Goal: Task Accomplishment & Management: Complete application form

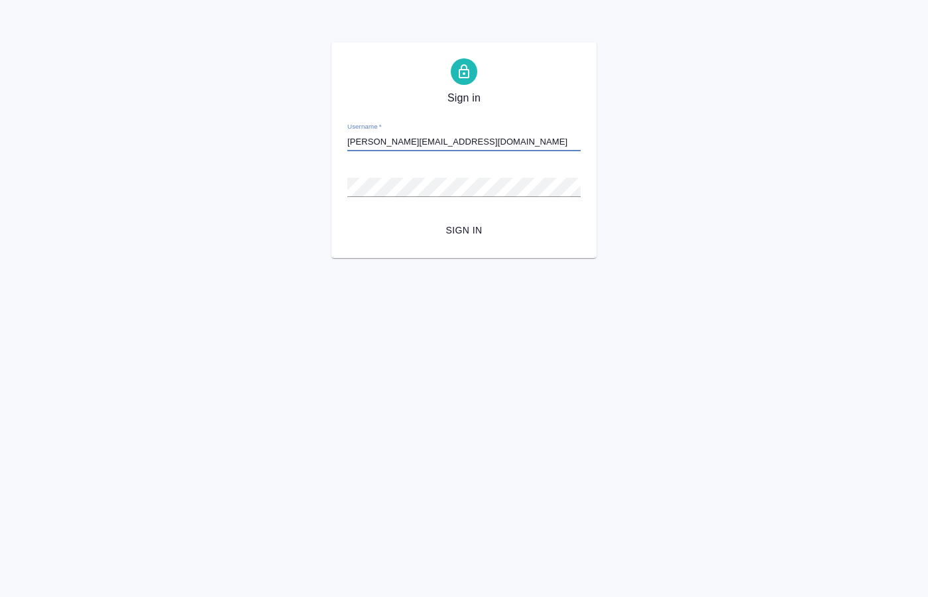
type input "[PERSON_NAME][EMAIL_ADDRESS][DOMAIN_NAME]"
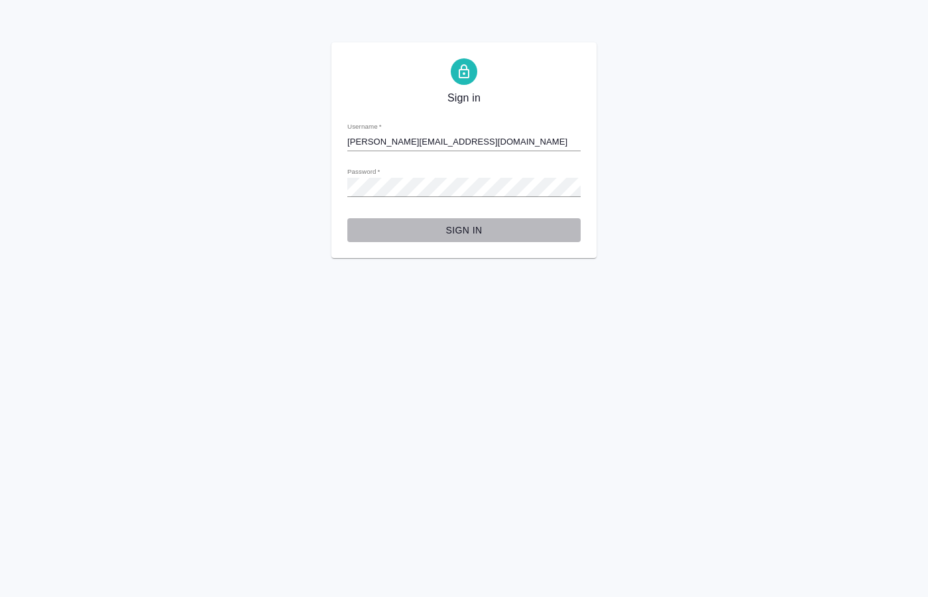
click at [489, 231] on span "Sign in" at bounding box center [464, 230] width 212 height 17
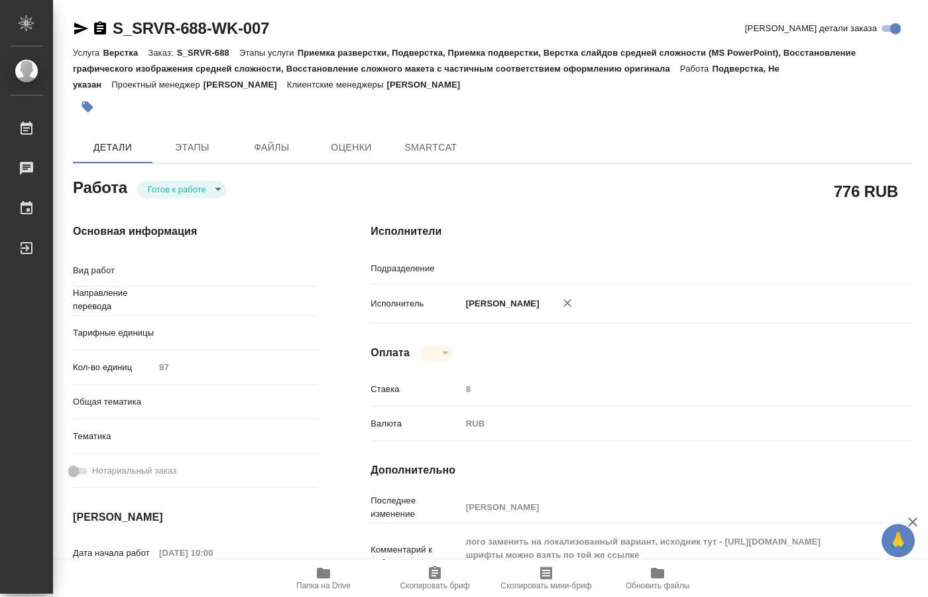
type textarea "x"
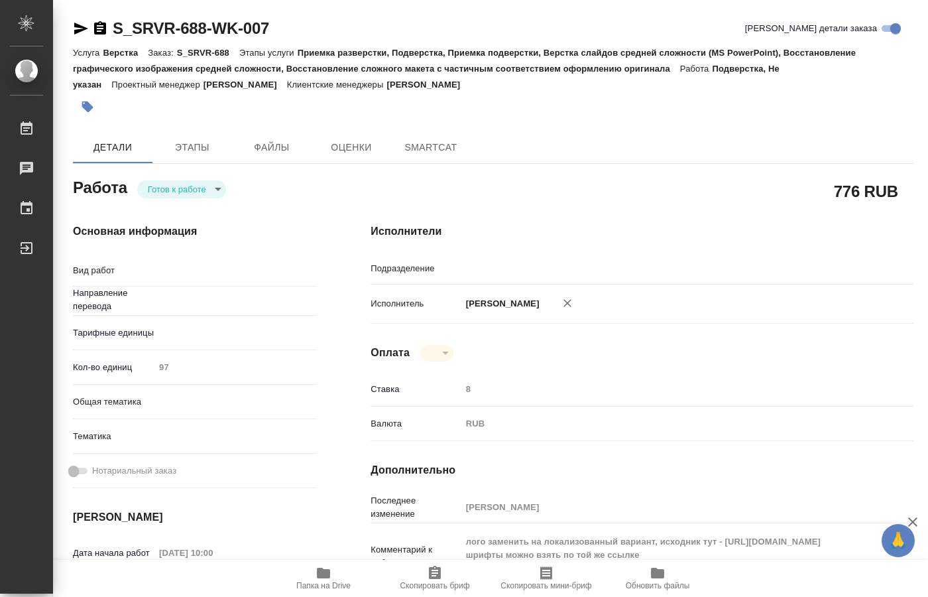
type textarea "x"
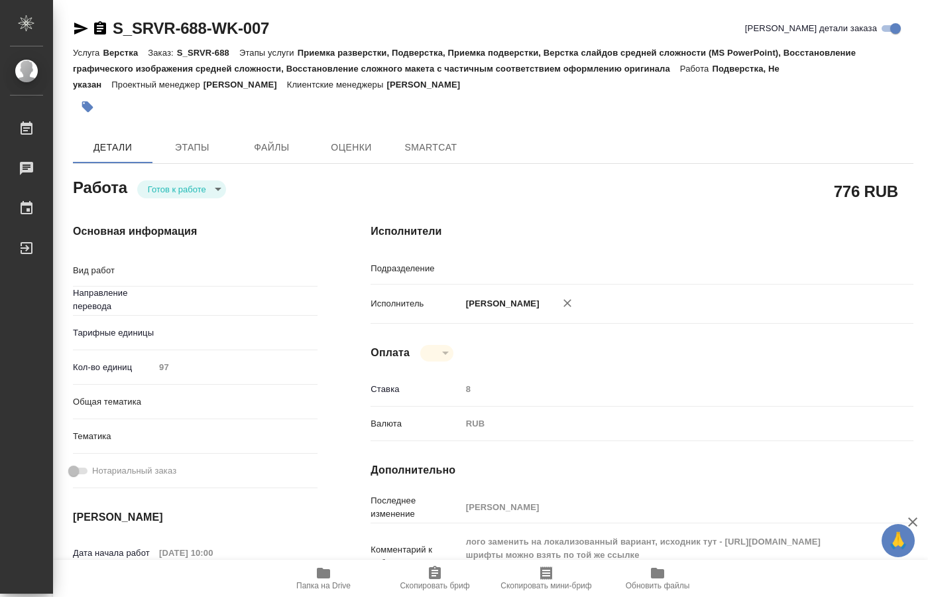
type textarea "x"
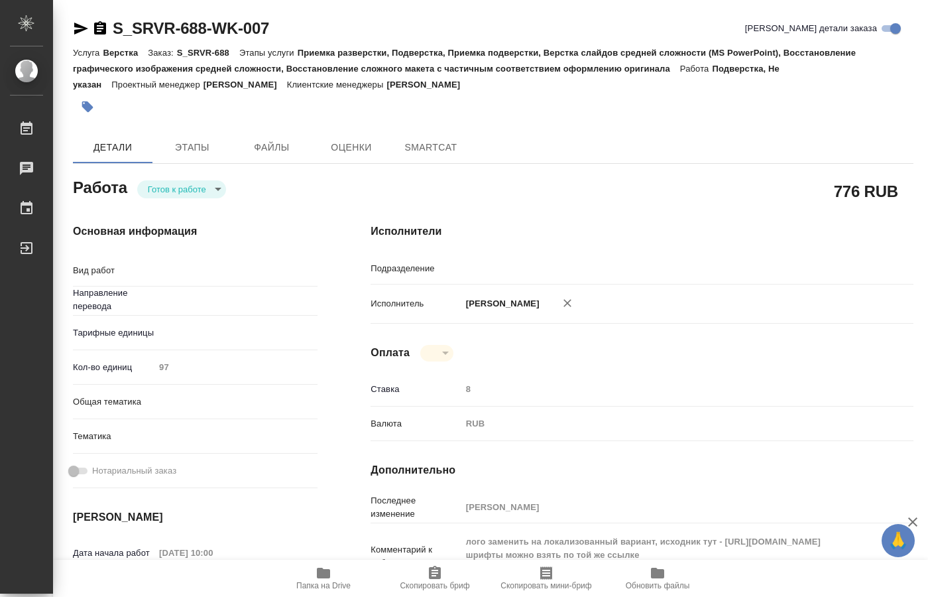
type textarea "x"
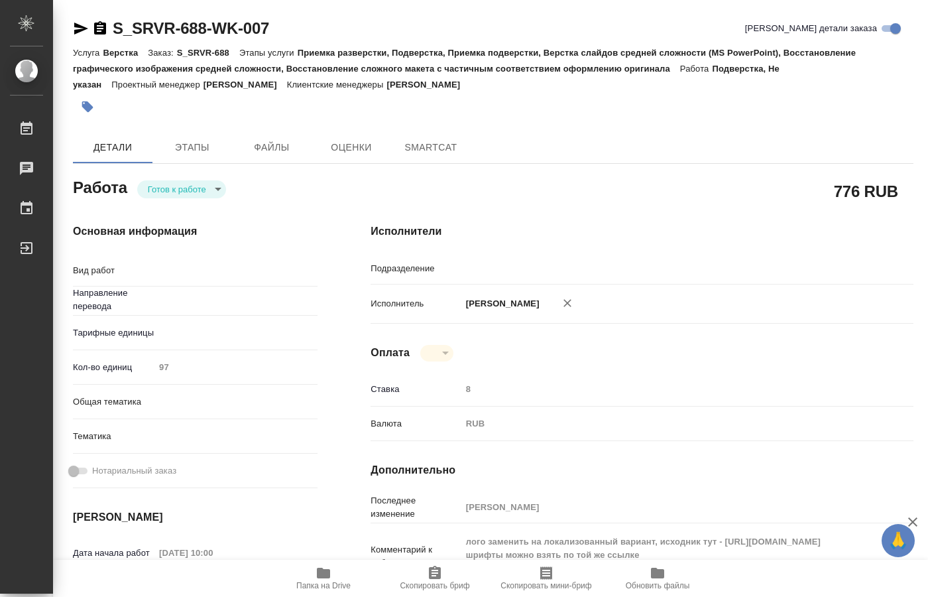
type textarea "x"
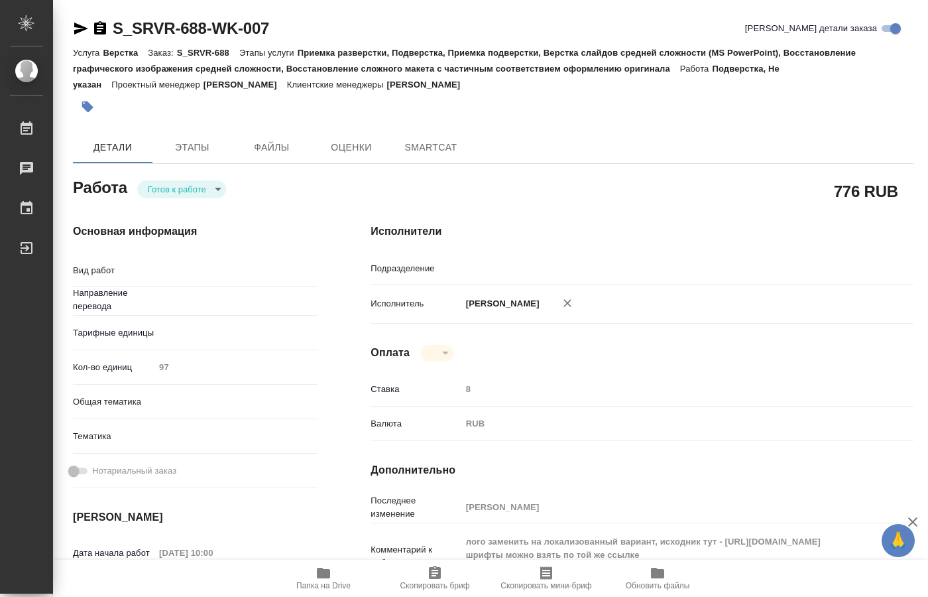
type textarea "x"
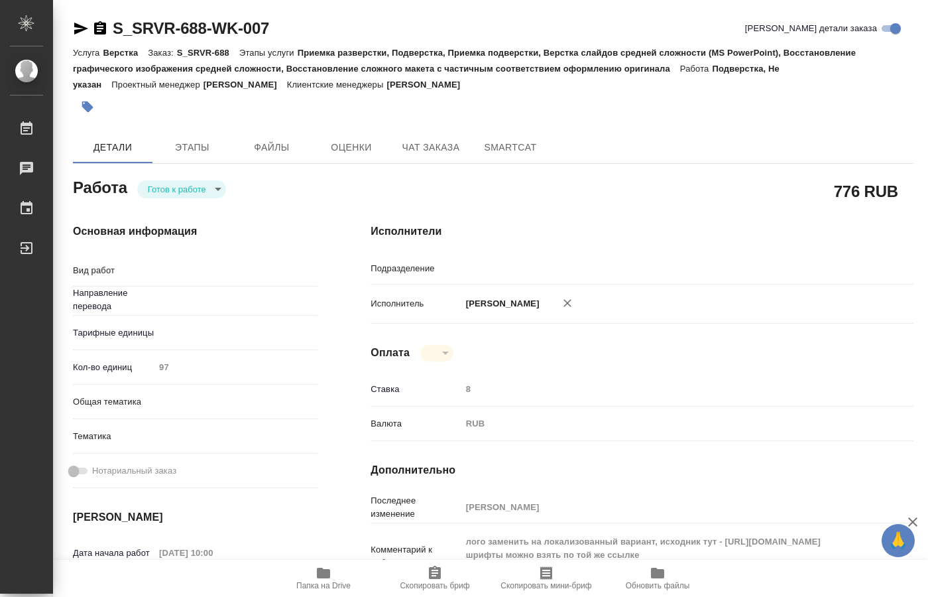
type textarea "x"
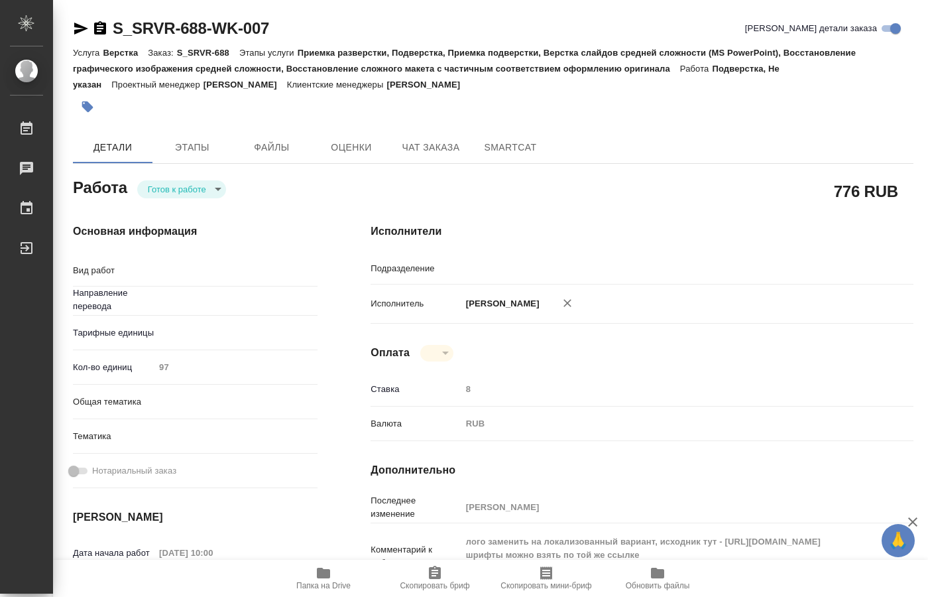
type textarea "x"
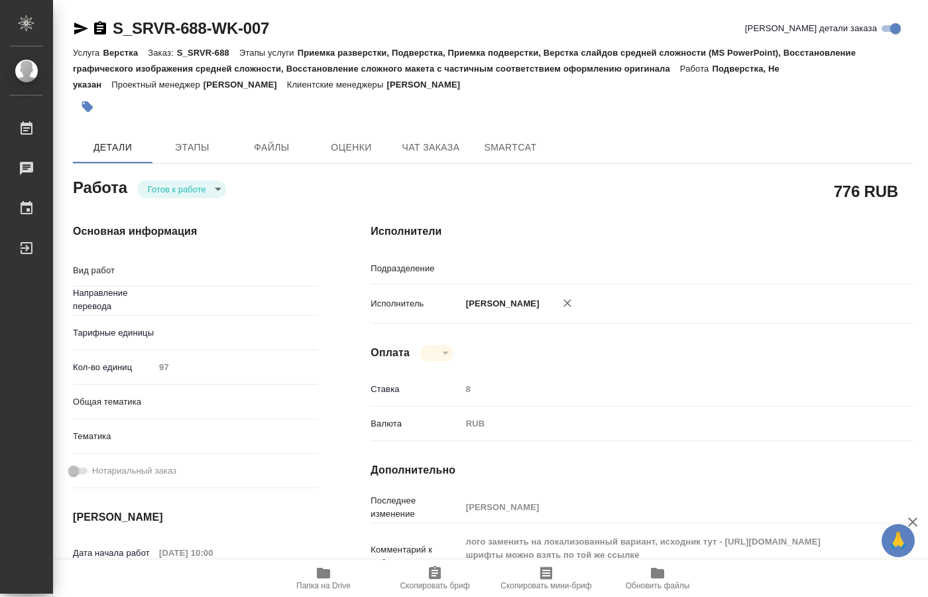
type textarea "Подверстка"
type textarea "x"
type input "Не указан"
type textarea "x"
type input "DTPspecialists"
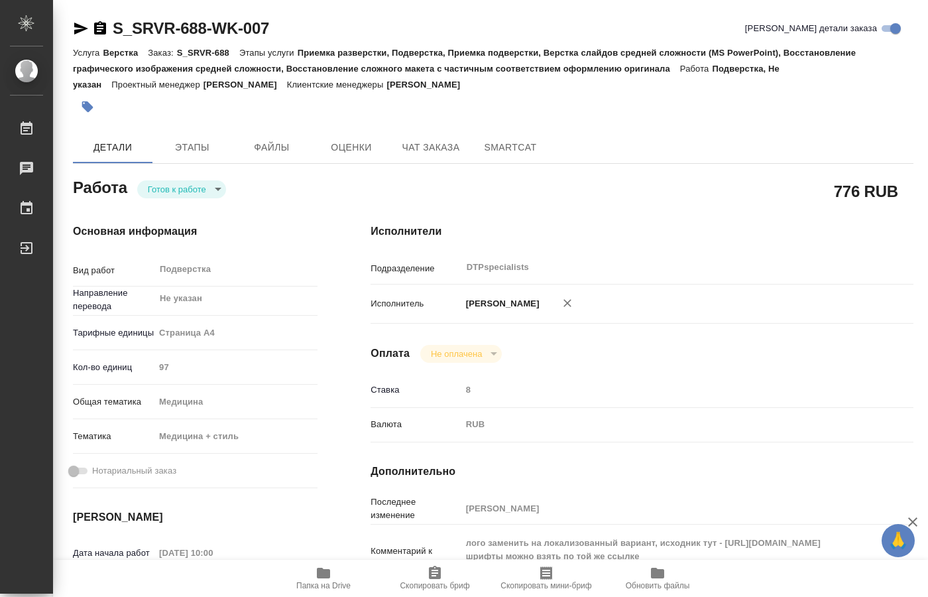
type textarea "x"
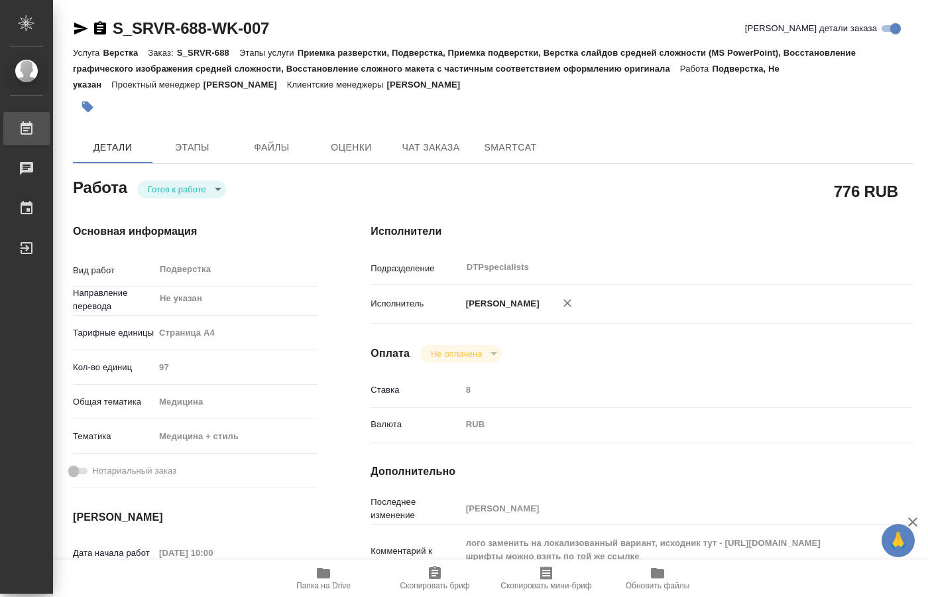
type textarea "x"
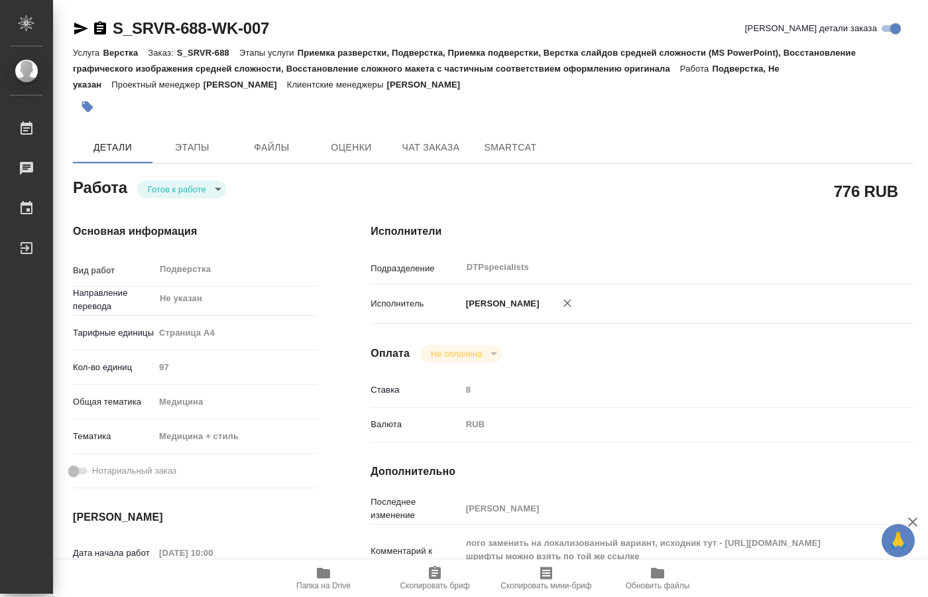
type textarea "x"
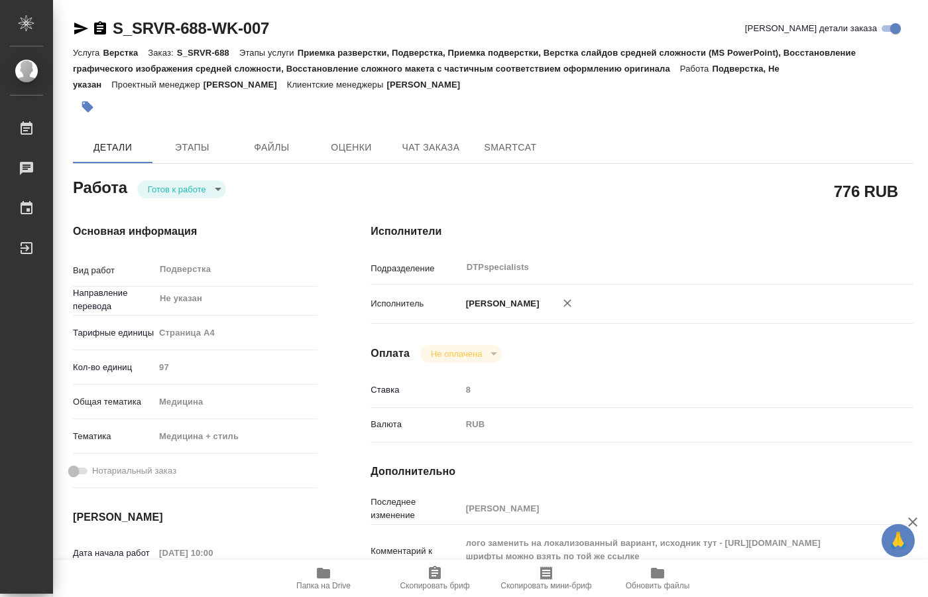
type textarea "x"
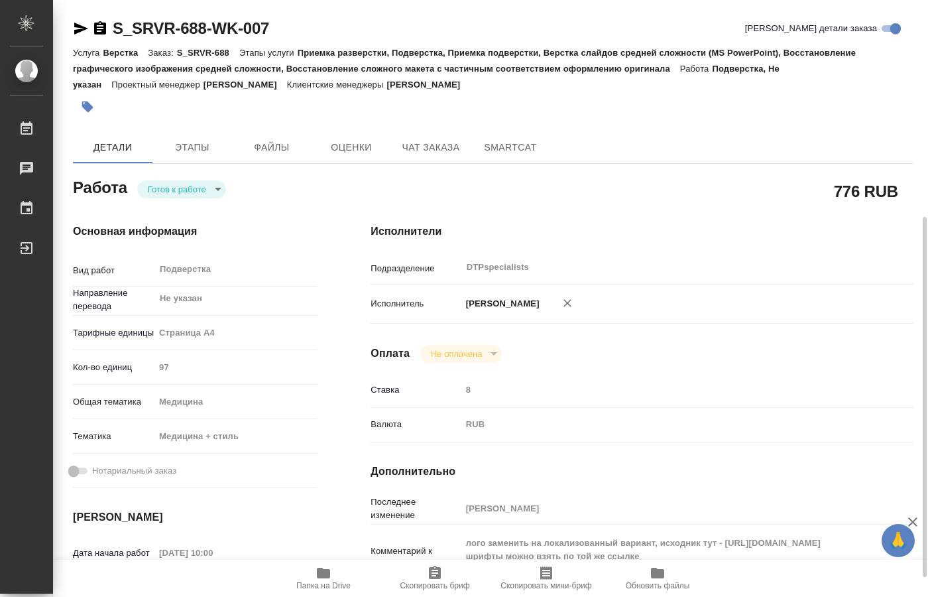
scroll to position [135, 0]
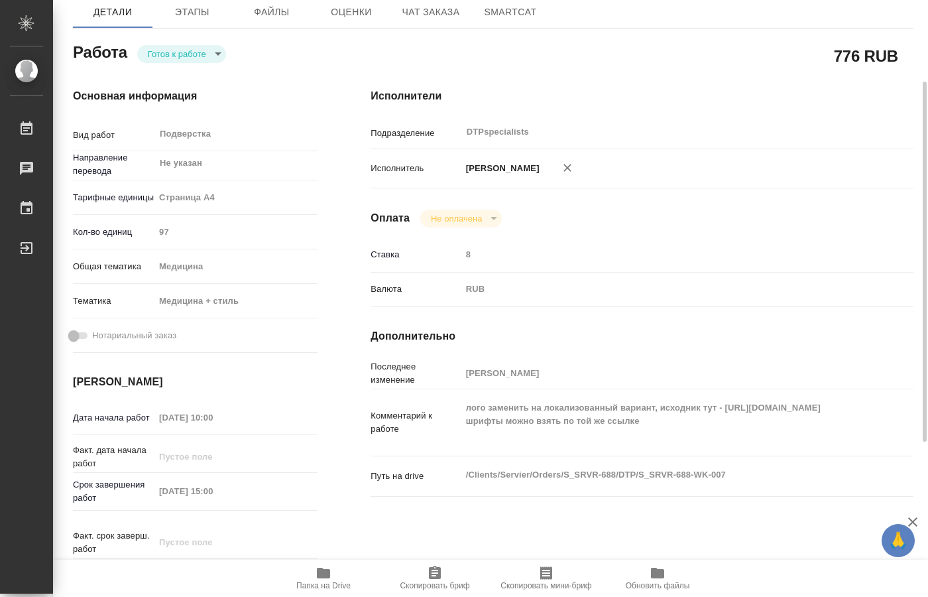
click at [315, 584] on span "Папка на Drive" at bounding box center [323, 585] width 54 height 9
type textarea "x"
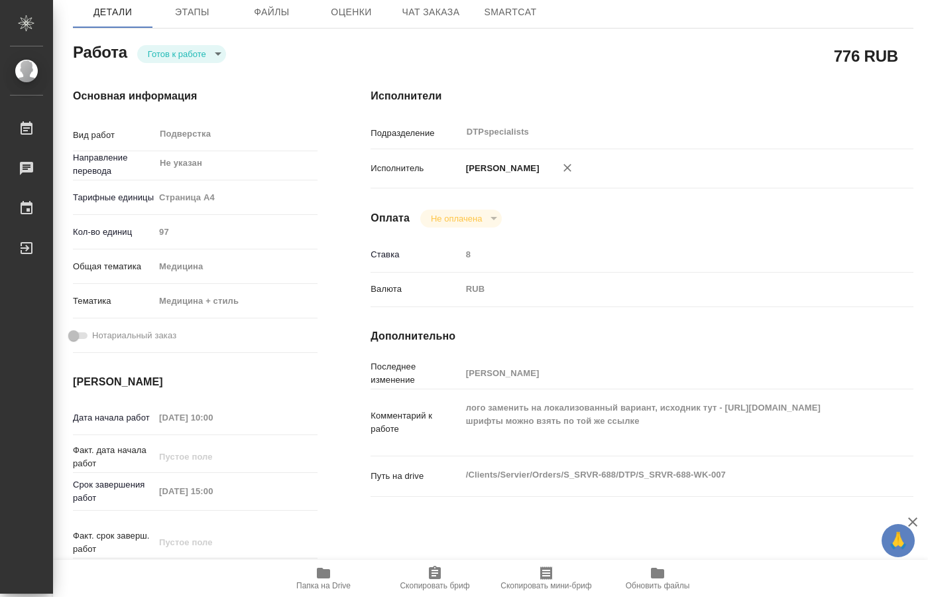
type textarea "x"
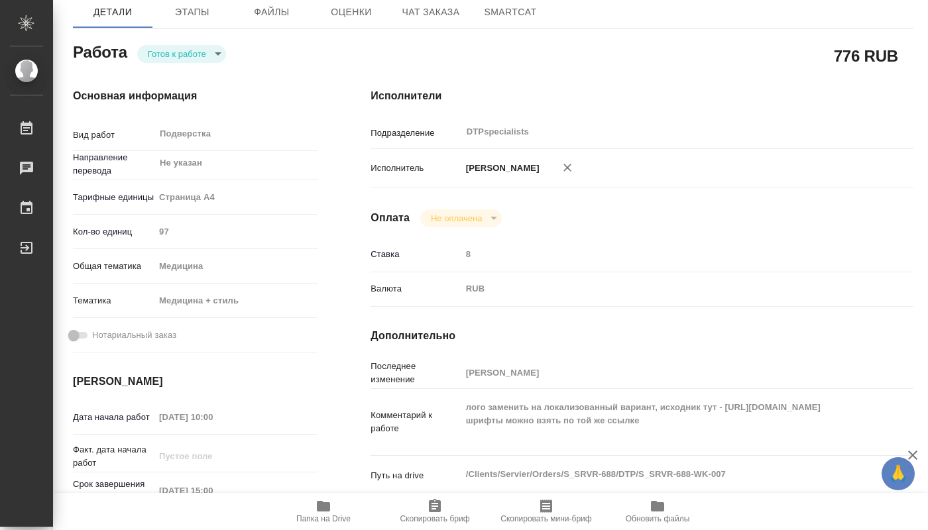
type textarea "x"
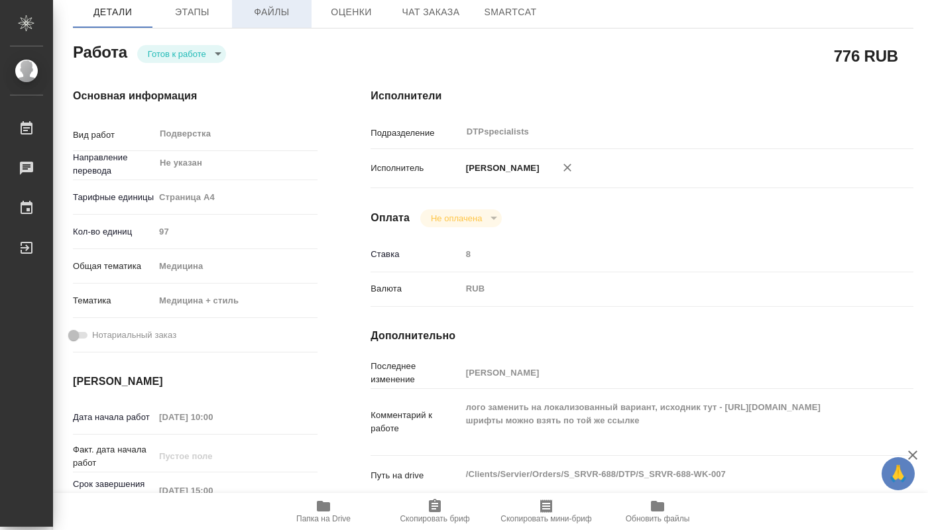
type textarea "x"
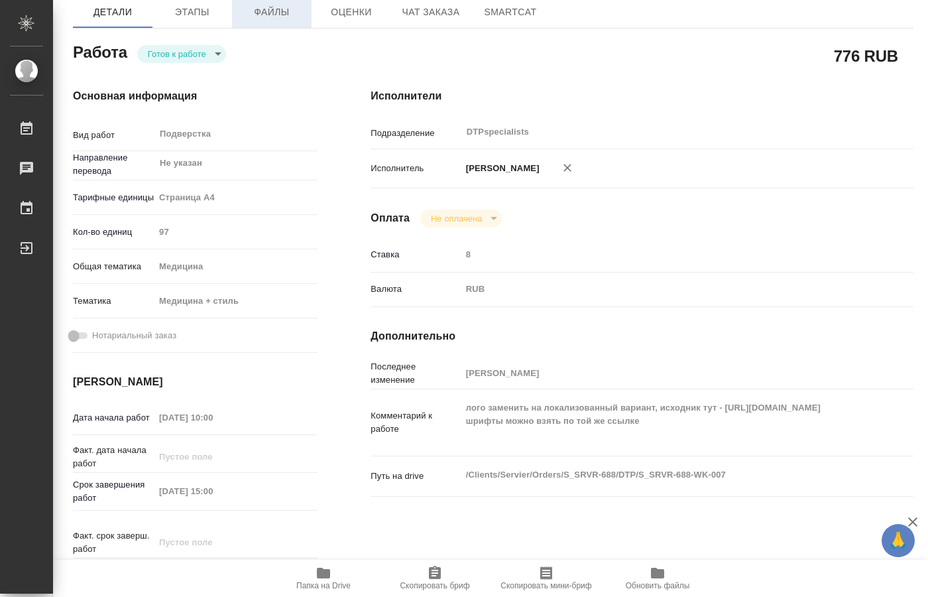
type textarea "x"
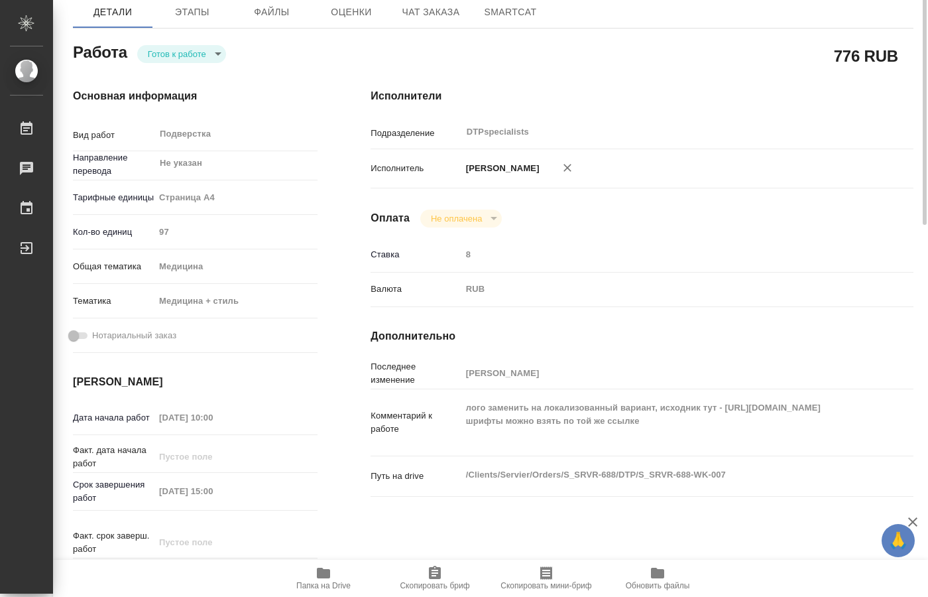
scroll to position [0, 0]
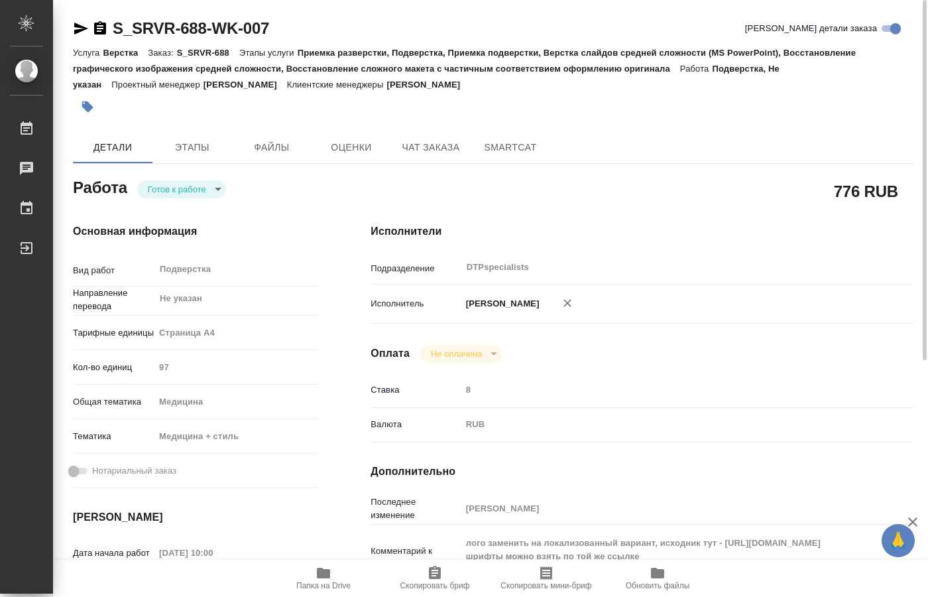
type textarea "x"
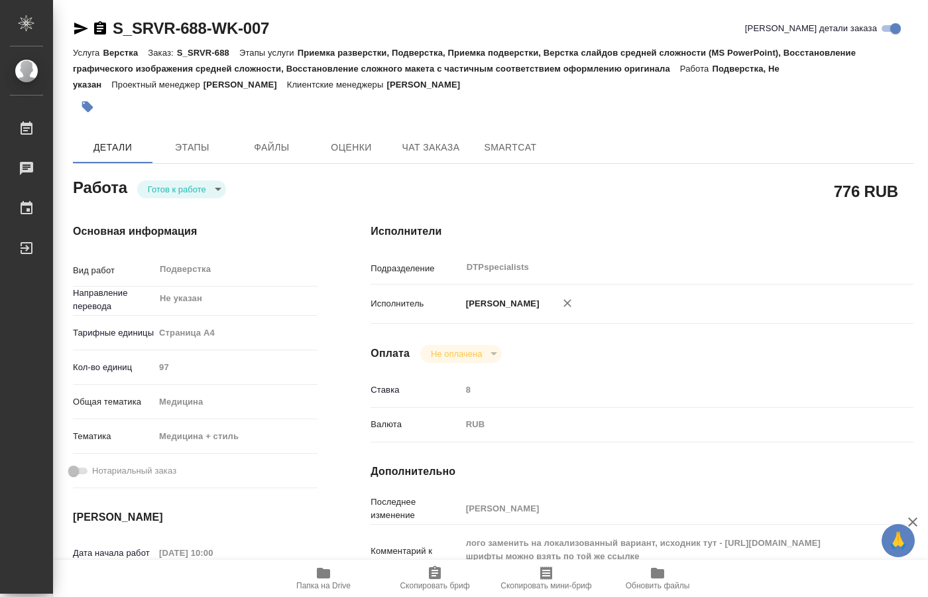
type textarea "x"
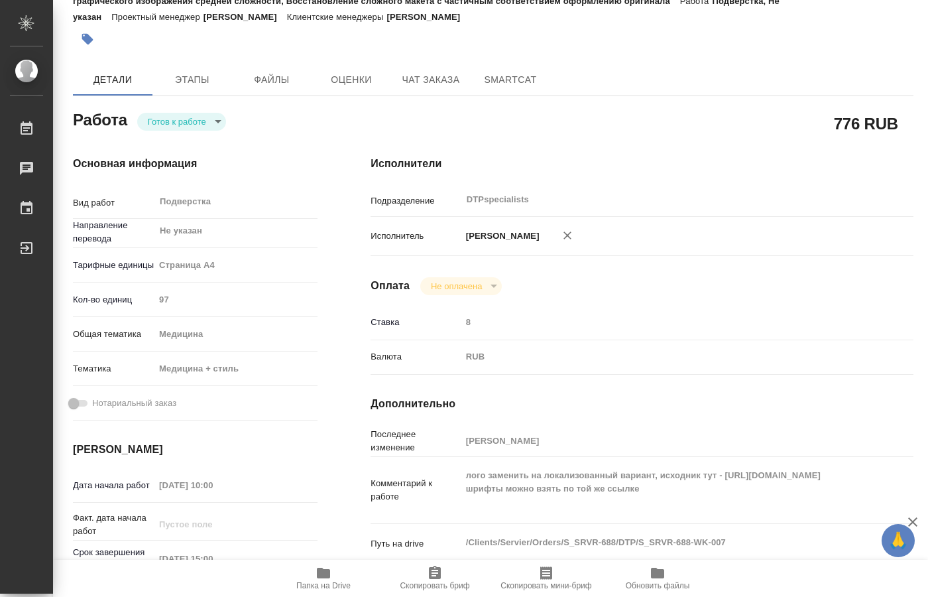
scroll to position [68, 0]
